Goal: Task Accomplishment & Management: Complete application form

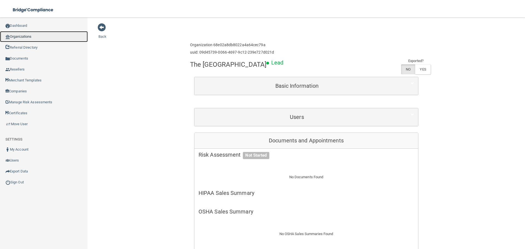
click at [35, 36] on link "Organizations" at bounding box center [44, 36] width 88 height 11
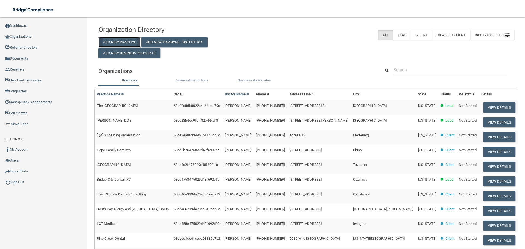
click at [110, 40] on button "Add New Practice" at bounding box center [119, 42] width 42 height 10
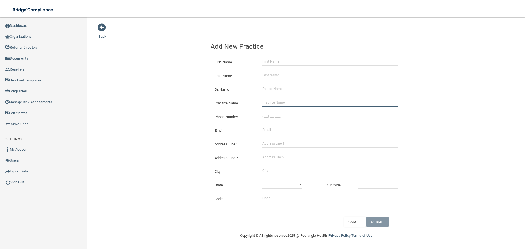
drag, startPoint x: 281, startPoint y: 101, endPoint x: 252, endPoint y: 102, distance: 28.7
click at [281, 101] on input "Practice Name" at bounding box center [330, 102] width 135 height 8
paste input "Koopah & Koopah"
type input "Koopah & Koopah"
drag, startPoint x: 167, startPoint y: 102, endPoint x: 173, endPoint y: 111, distance: 10.5
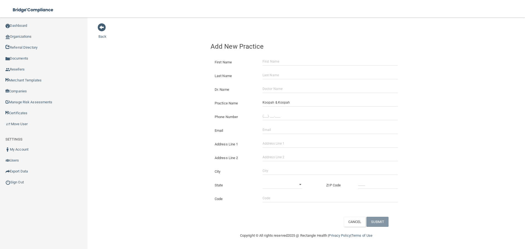
click at [167, 103] on div "Back Add New Practice First Name Last Name Dr. Name Practice Name Koopah & Koop…" at bounding box center [306, 125] width 416 height 204
click at [284, 117] on input "(___) ___-____" at bounding box center [330, 116] width 135 height 8
paste input "415) 421-2652"
type input "[PHONE_NUMBER]"
click at [169, 105] on div "Back Add New Practice First Name Last Name Dr. Name Practice Name Koopah & Koop…" at bounding box center [306, 125] width 416 height 204
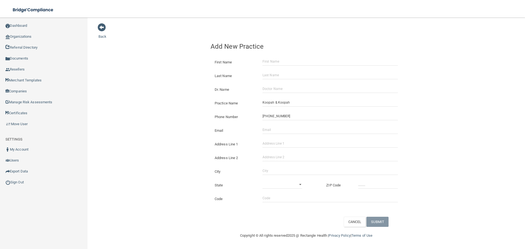
drag, startPoint x: 284, startPoint y: 139, endPoint x: 285, endPoint y: 142, distance: 2.8
click at [284, 139] on div "Address Line 1" at bounding box center [307, 142] width 200 height 14
click at [283, 143] on input "Address Line 1" at bounding box center [330, 144] width 135 height 8
paste input "[STREET_ADDRESS]"
drag, startPoint x: 302, startPoint y: 143, endPoint x: 287, endPoint y: 147, distance: 15.3
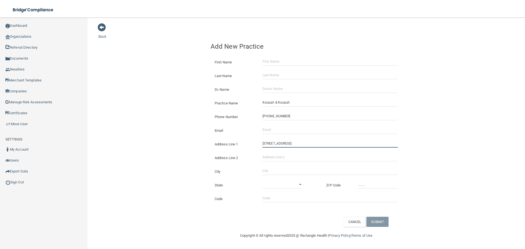
click at [287, 147] on input "[STREET_ADDRESS]" at bounding box center [330, 144] width 135 height 8
click at [307, 143] on input "[STREET_ADDRESS]" at bounding box center [330, 144] width 135 height 8
drag, startPoint x: 306, startPoint y: 143, endPoint x: 288, endPoint y: 145, distance: 17.3
click at [288, 145] on input "[STREET_ADDRESS]" at bounding box center [330, 144] width 135 height 8
type input "[STREET_ADDRESS]"
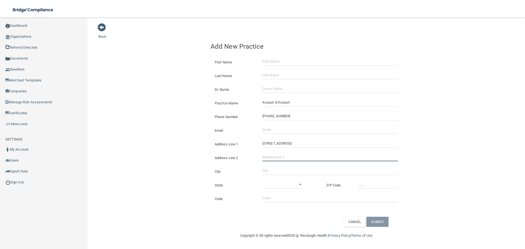
click at [276, 160] on input "Address Line 2" at bounding box center [330, 157] width 135 height 8
paste input "Suite 710"
type input "Suite 710"
click at [269, 171] on input "City" at bounding box center [330, 171] width 135 height 8
type input "[GEOGRAPHIC_DATA]"
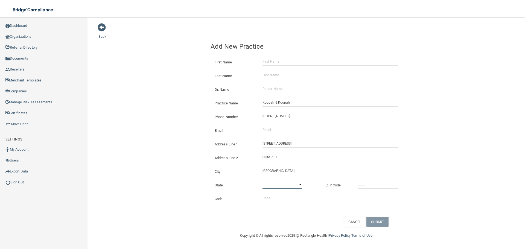
click at [271, 187] on select "[US_STATE] [US_STATE] [US_STATE] [US_STATE] [US_STATE] [US_STATE] [US_STATE] [U…" at bounding box center [283, 185] width 40 height 8
select select "4"
click at [263, 181] on select "[US_STATE] [US_STATE] [US_STATE] [US_STATE] [US_STATE] [US_STATE] [US_STATE] [U…" at bounding box center [283, 185] width 40 height 8
click at [357, 181] on div at bounding box center [378, 185] width 48 height 8
click at [366, 185] on input "_____" at bounding box center [378, 185] width 40 height 8
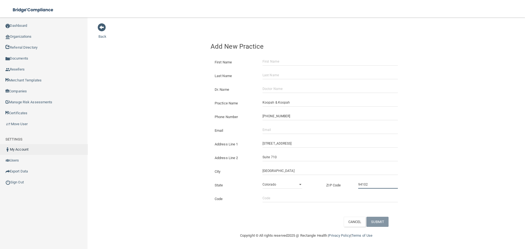
type input "94102"
click at [283, 126] on input "Email" at bounding box center [330, 130] width 135 height 8
paste input "[EMAIL_ADDRESS][DOMAIN_NAME]"
type input "[EMAIL_ADDRESS][DOMAIN_NAME]"
click at [146, 114] on div "Back Add New Practice First Name Last Name Dr. Name Practice Name Koopah & Koop…" at bounding box center [306, 125] width 416 height 204
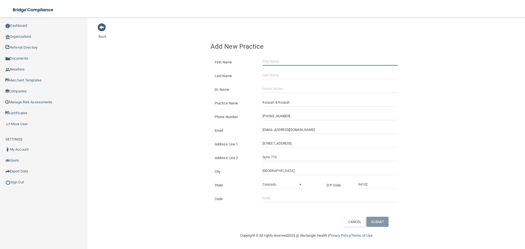
click at [274, 60] on input "First Name" at bounding box center [330, 61] width 135 height 8
paste input "[PERSON_NAME]"
click at [283, 61] on input "[PERSON_NAME]" at bounding box center [330, 61] width 135 height 8
type input "[PERSON_NAME]"
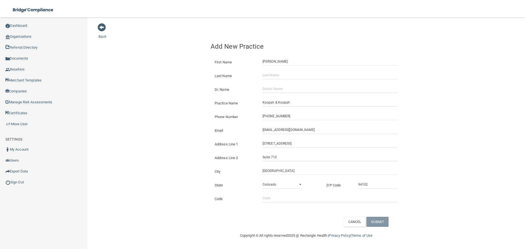
click at [283, 71] on div "Last Name" at bounding box center [307, 74] width 200 height 14
click at [275, 73] on input "Last Name" at bounding box center [330, 75] width 135 height 8
paste input "Lo"
type input "Lo"
click at [271, 65] on input "[PERSON_NAME]" at bounding box center [330, 61] width 135 height 8
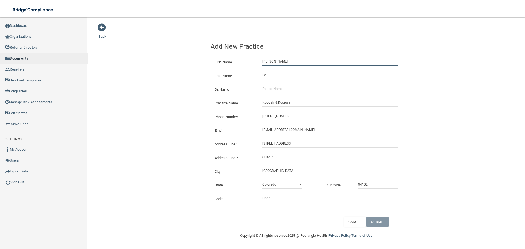
type input "[PERSON_NAME]"
drag, startPoint x: 285, startPoint y: 90, endPoint x: 158, endPoint y: 81, distance: 126.7
click at [285, 90] on input "Dr. Name" at bounding box center [330, 89] width 135 height 8
paste input "[PERSON_NAME]"
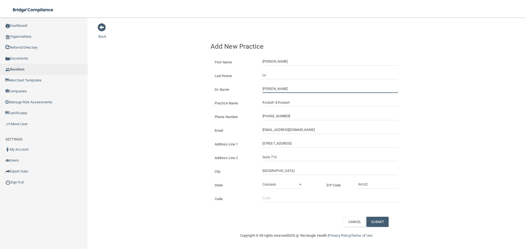
type input "[PERSON_NAME]"
click at [385, 219] on button "SUBMIT" at bounding box center [378, 222] width 22 height 10
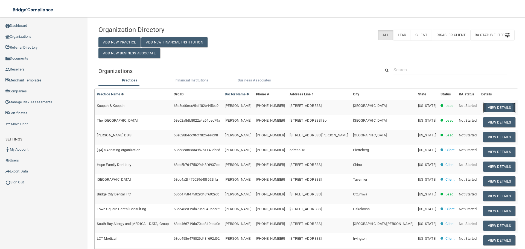
click at [498, 110] on button "View Details" at bounding box center [499, 108] width 32 height 10
